Goal: Information Seeking & Learning: Learn about a topic

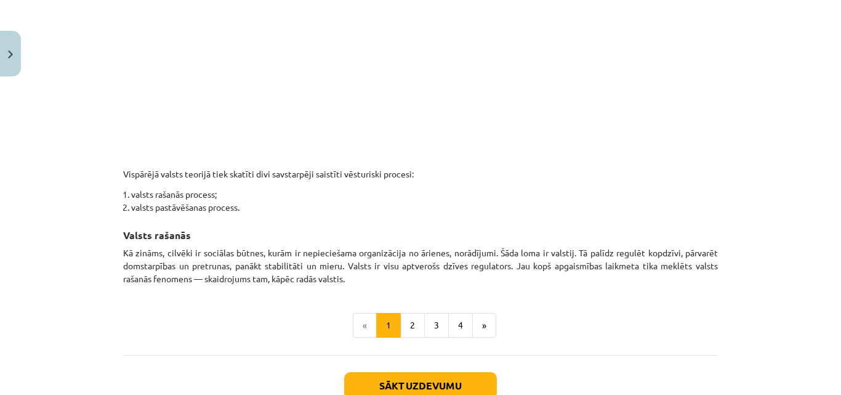
scroll to position [683, 0]
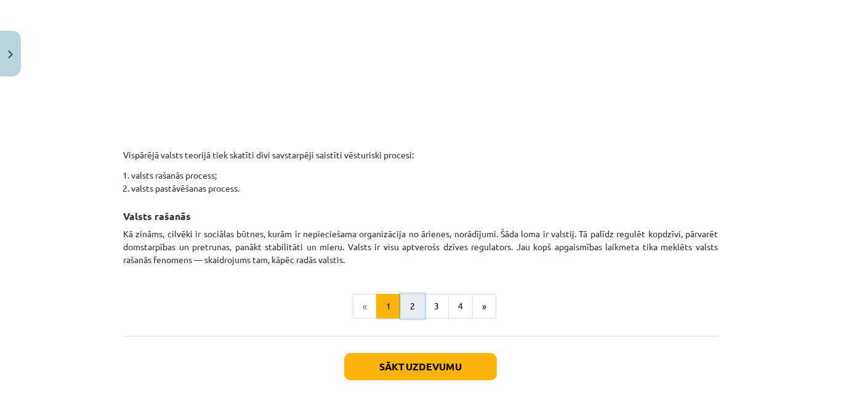
click at [410, 304] on button "2" at bounding box center [412, 306] width 25 height 25
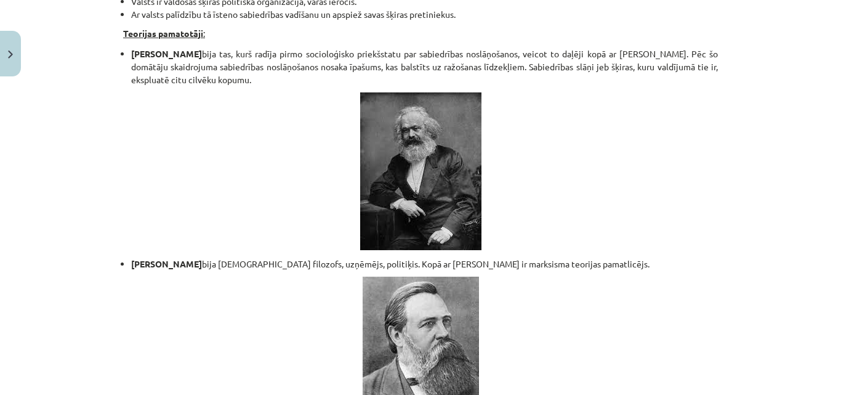
scroll to position [2705, 0]
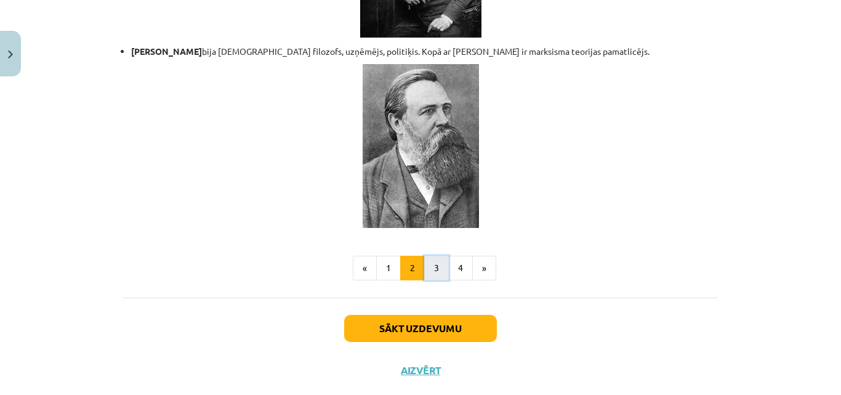
click at [426, 256] on button "3" at bounding box center [436, 268] width 25 height 25
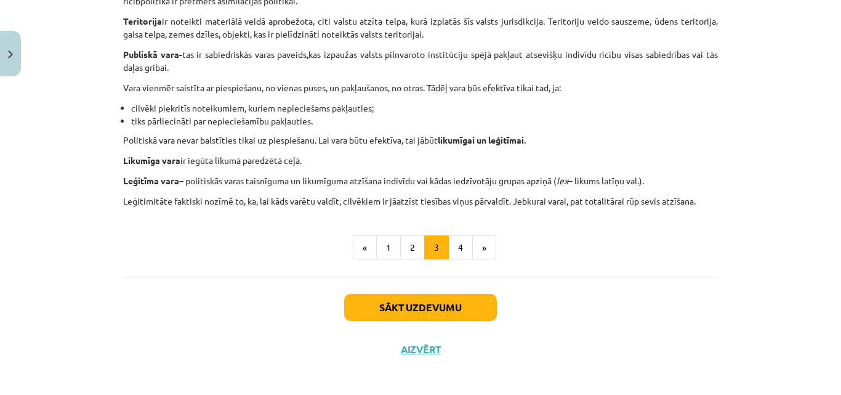
scroll to position [795, 0]
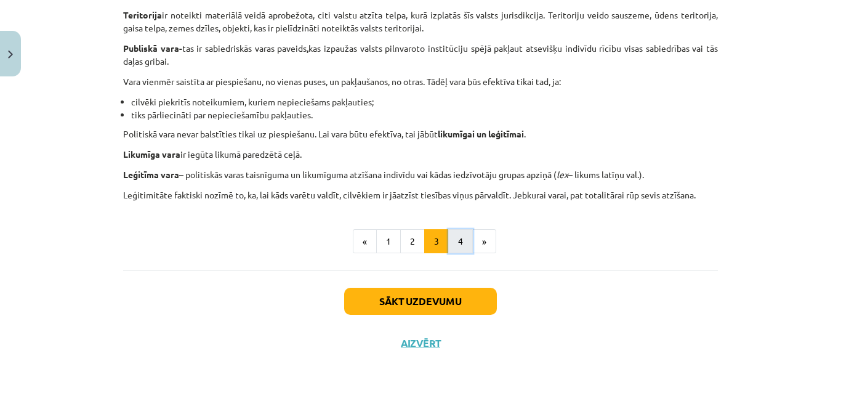
click at [459, 238] on button "4" at bounding box center [460, 241] width 25 height 25
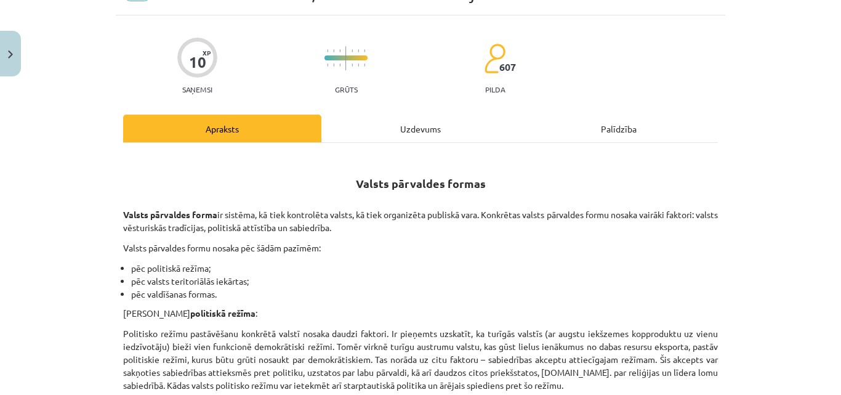
scroll to position [0, 0]
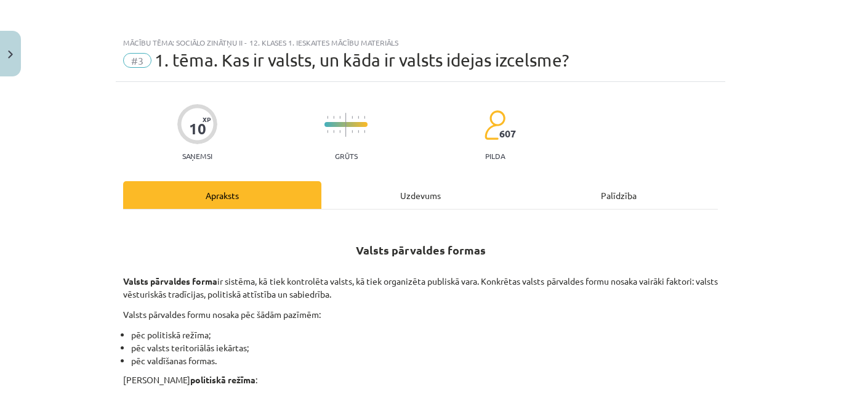
click at [408, 196] on div "Uzdevums" at bounding box center [421, 195] width 198 height 28
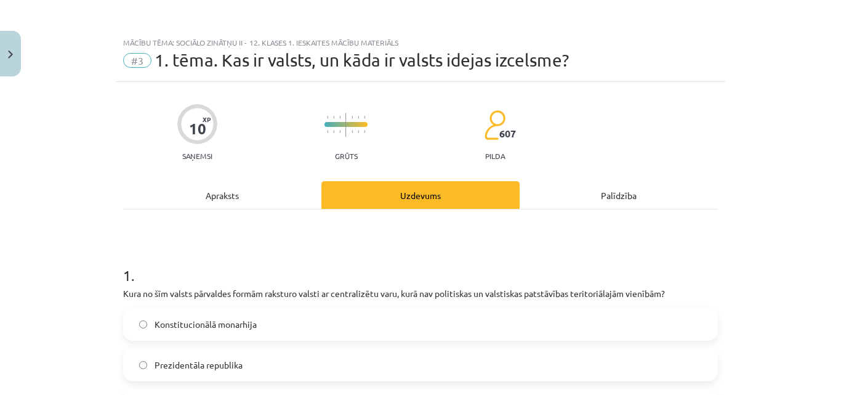
scroll to position [31, 0]
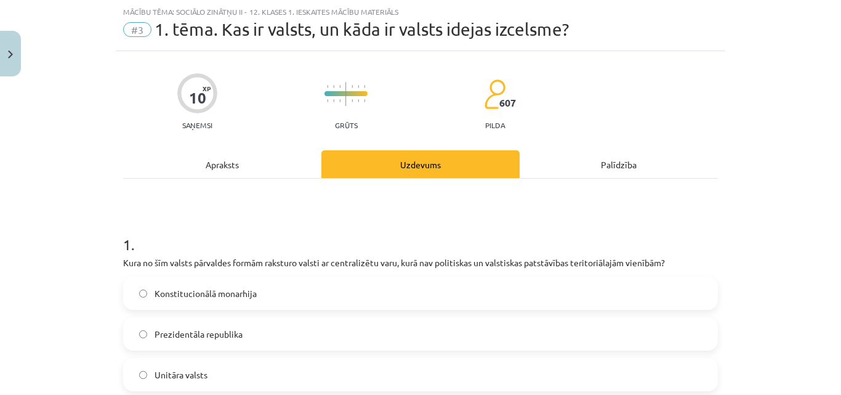
click at [225, 165] on div "Apraksts" at bounding box center [222, 164] width 198 height 28
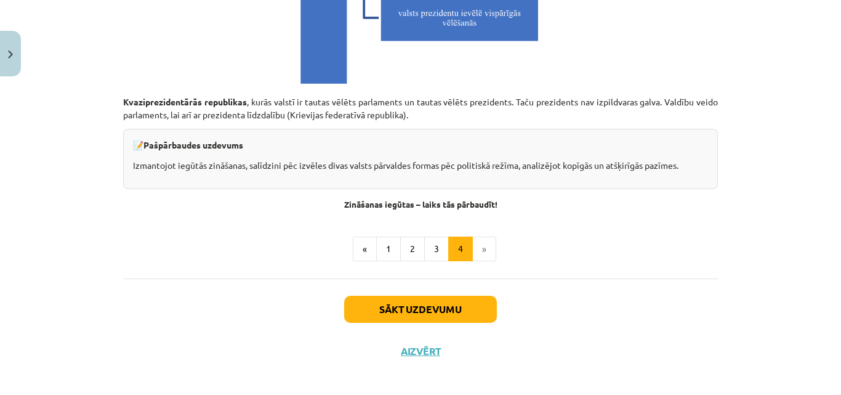
scroll to position [3565, 0]
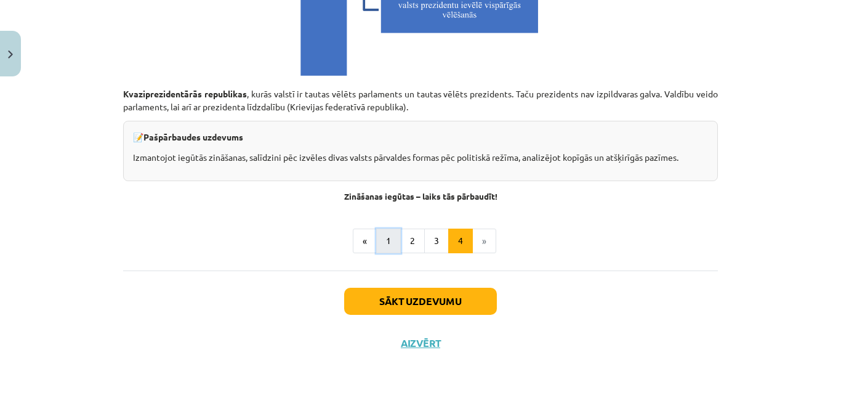
click at [378, 243] on button "1" at bounding box center [388, 241] width 25 height 25
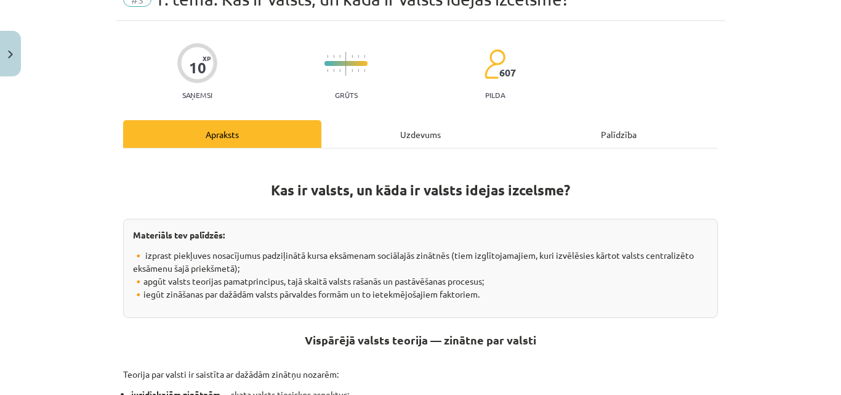
scroll to position [36, 0]
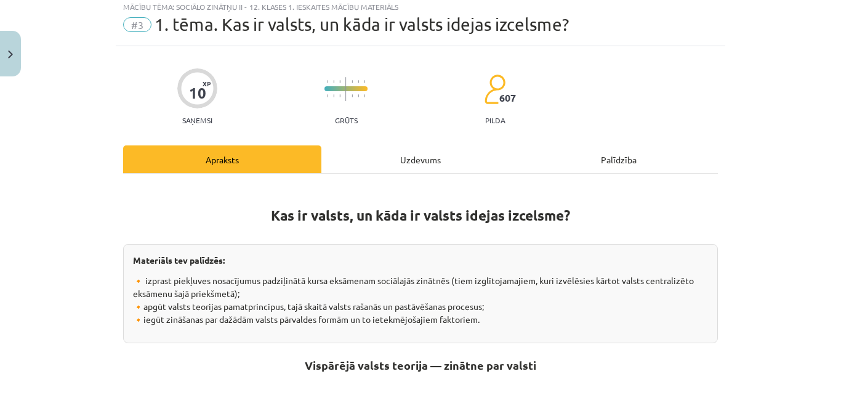
click at [411, 159] on div "Uzdevums" at bounding box center [421, 159] width 198 height 28
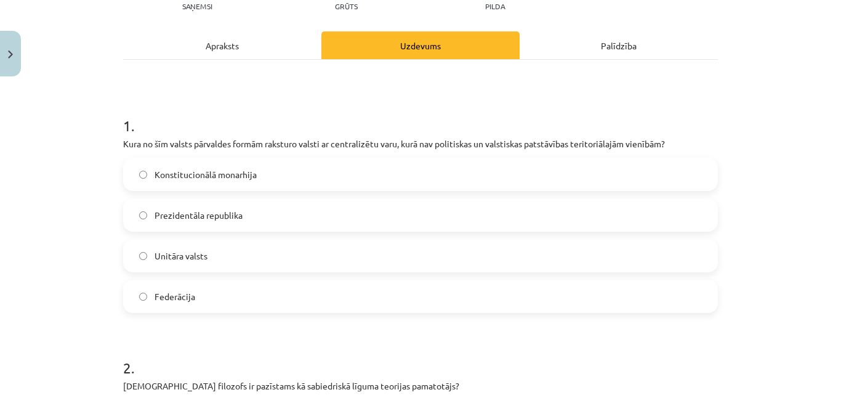
scroll to position [154, 0]
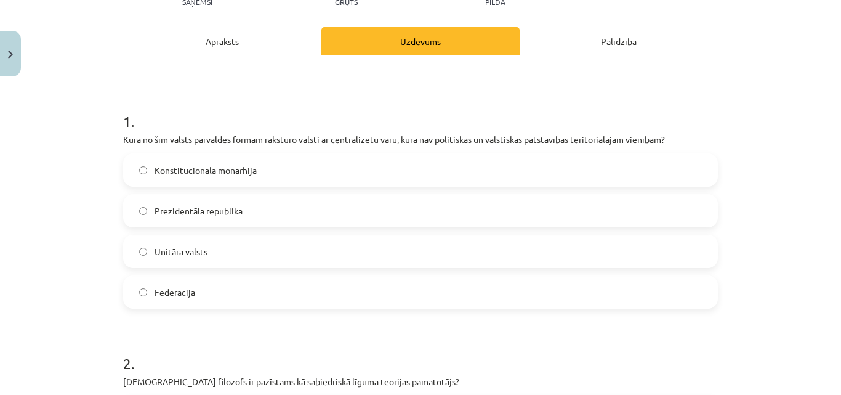
click at [228, 47] on div "Apraksts" at bounding box center [222, 41] width 198 height 28
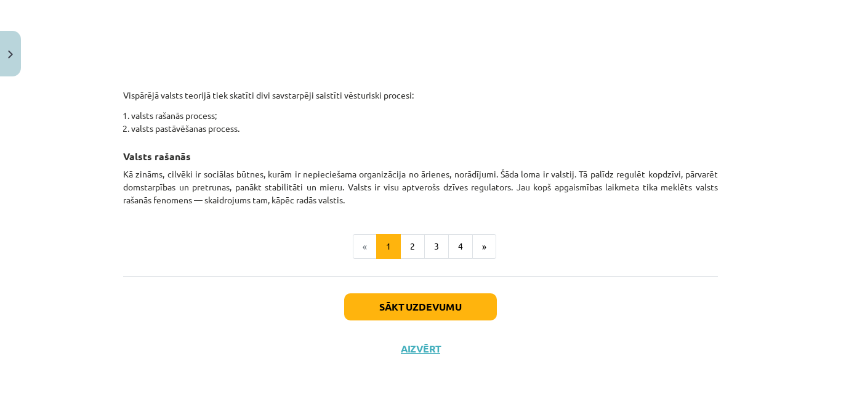
scroll to position [748, 0]
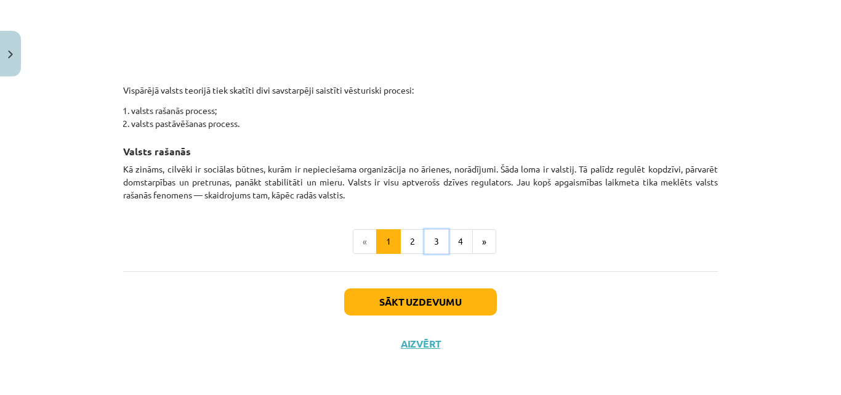
drag, startPoint x: 425, startPoint y: 251, endPoint x: 424, endPoint y: 257, distance: 6.2
click at [426, 238] on button "3" at bounding box center [436, 241] width 25 height 25
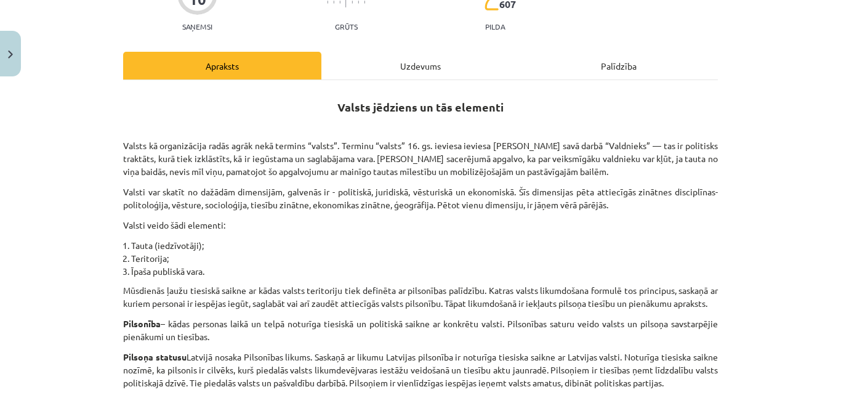
scroll to position [97, 0]
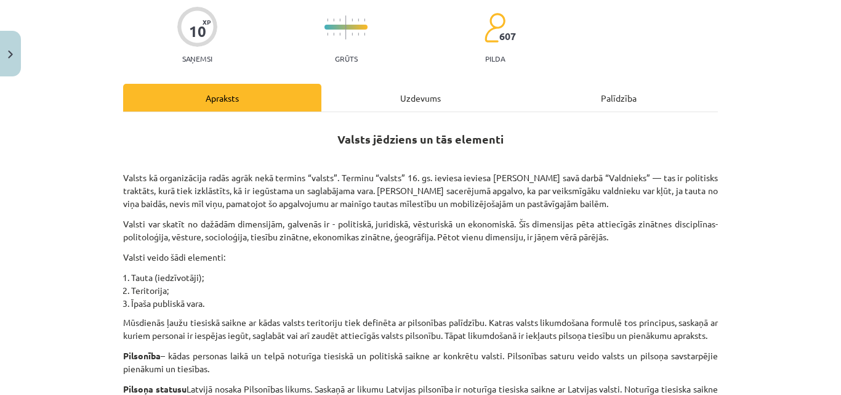
click at [392, 100] on div "Uzdevums" at bounding box center [421, 98] width 198 height 28
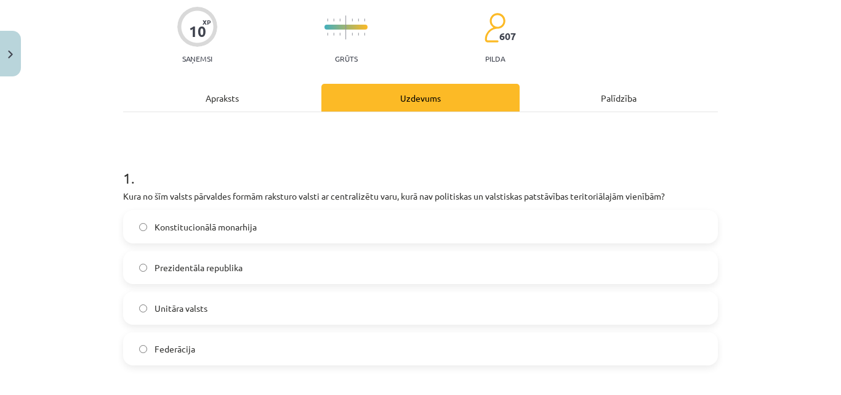
scroll to position [31, 0]
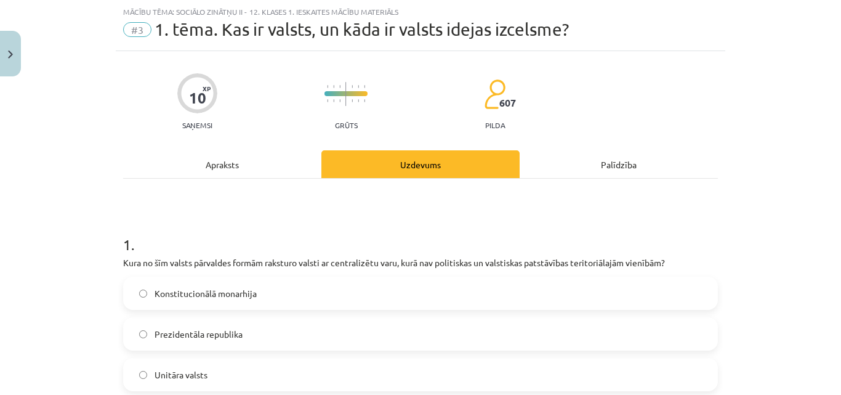
click at [230, 172] on div "Apraksts" at bounding box center [222, 164] width 198 height 28
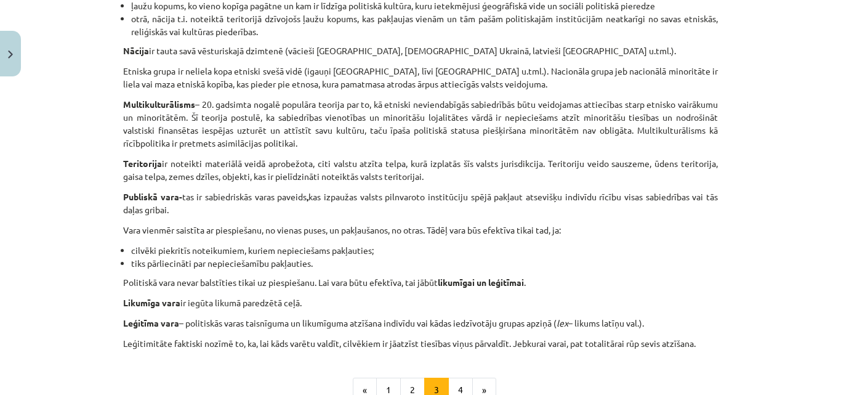
scroll to position [795, 0]
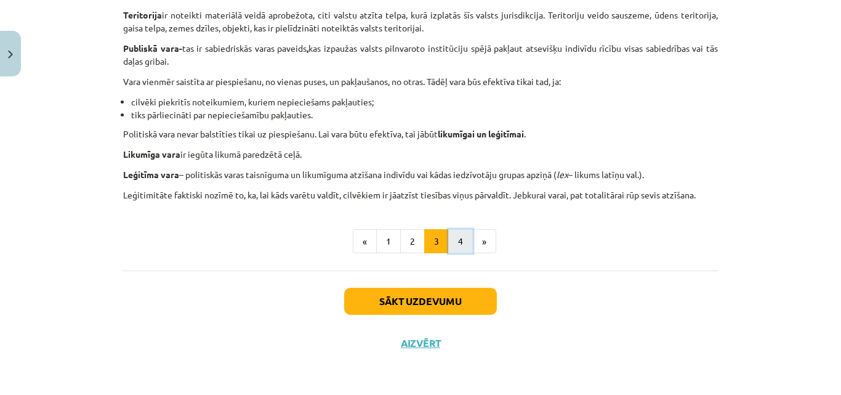
click at [456, 241] on button "4" at bounding box center [460, 241] width 25 height 25
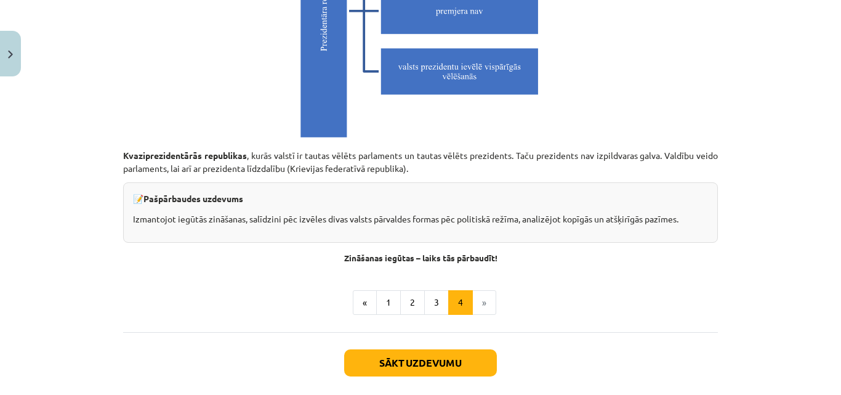
scroll to position [3565, 0]
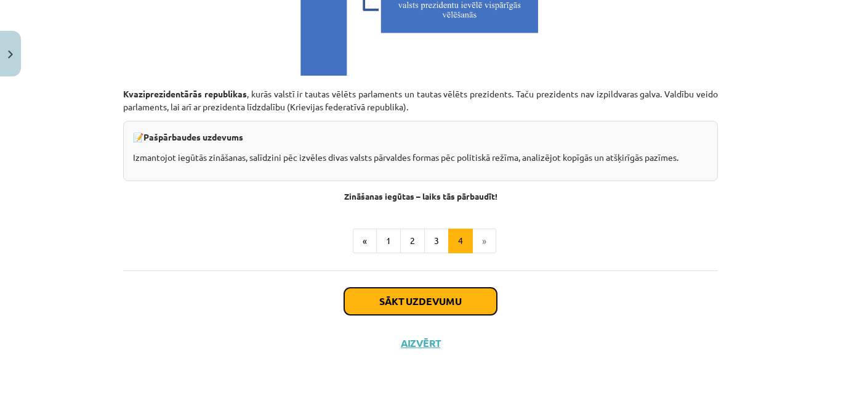
click at [432, 294] on button "Sākt uzdevumu" at bounding box center [420, 301] width 153 height 27
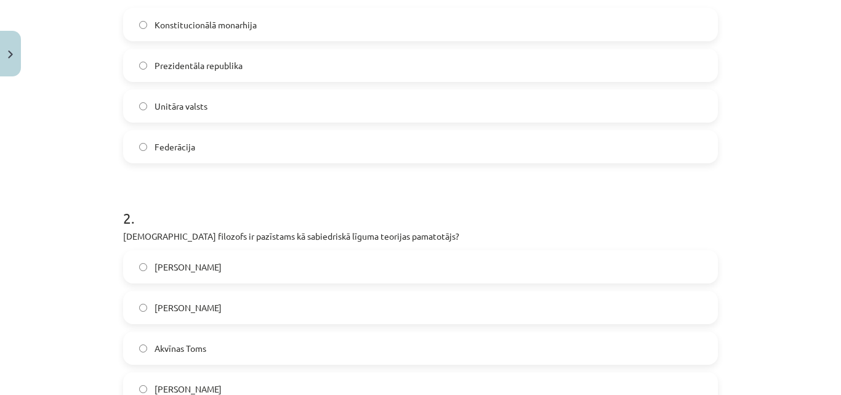
scroll to position [378, 0]
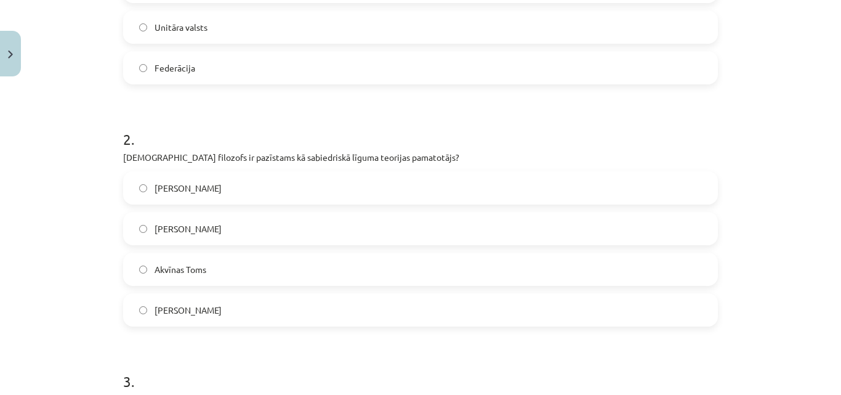
click at [144, 303] on label "[PERSON_NAME]" at bounding box center [420, 309] width 593 height 31
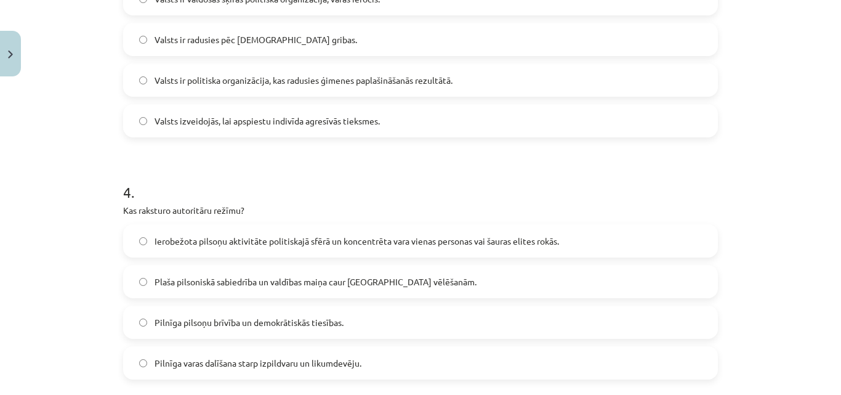
scroll to position [871, 0]
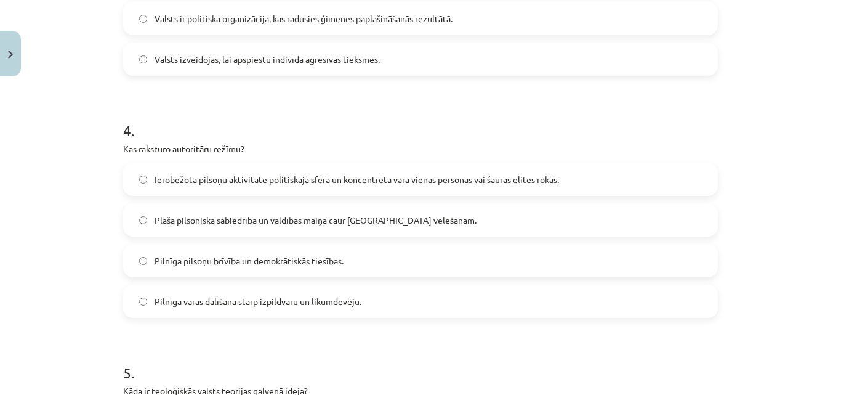
click at [181, 181] on span "Ierobežota pilsoņu aktivitāte politiskajā sfērā un koncentrēta vara vienas pers…" at bounding box center [357, 179] width 405 height 13
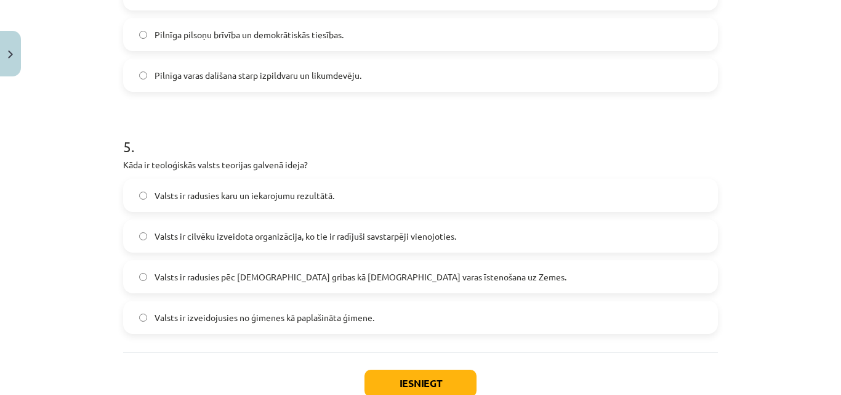
scroll to position [1117, 0]
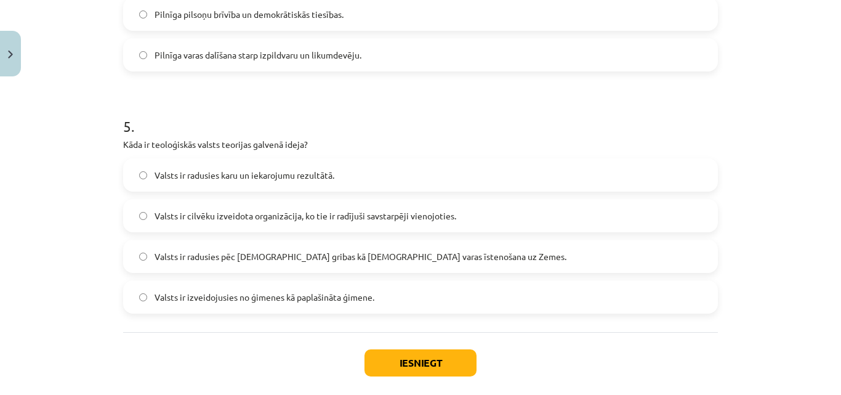
click at [229, 248] on label "Valsts ir radusies pēc [DEMOGRAPHIC_DATA] gribas kā [DEMOGRAPHIC_DATA] varas īs…" at bounding box center [420, 256] width 593 height 31
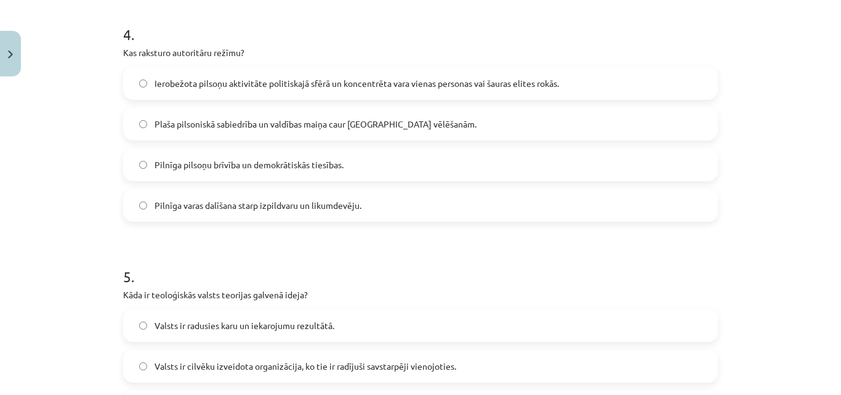
scroll to position [1179, 0]
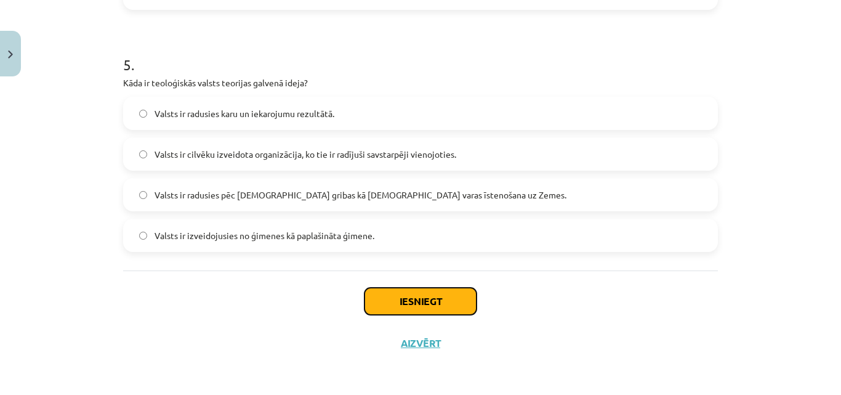
click at [419, 294] on button "Iesniegt" at bounding box center [421, 301] width 112 height 27
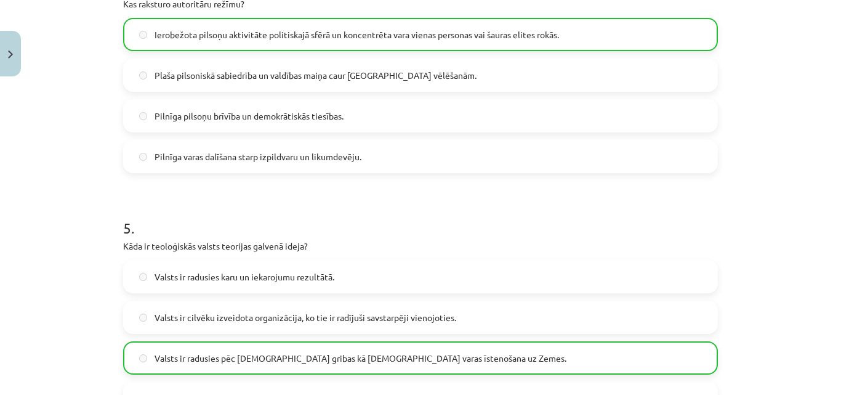
scroll to position [994, 0]
